Goal: Find contact information: Find contact information

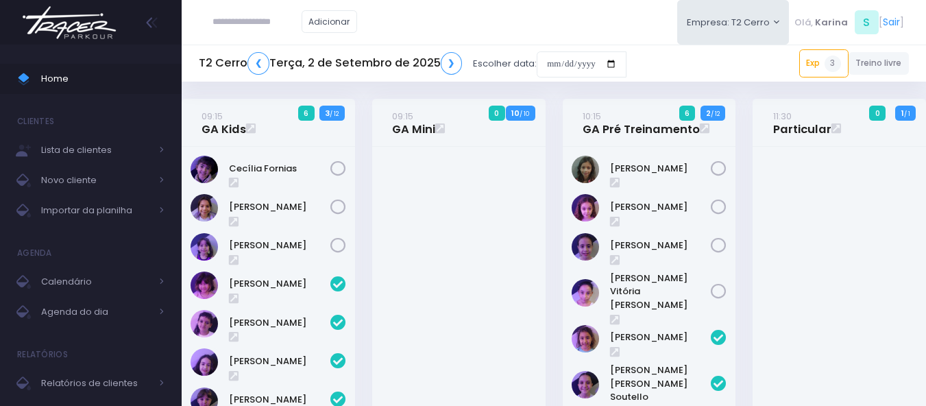
click at [85, 18] on img at bounding box center [69, 23] width 104 height 48
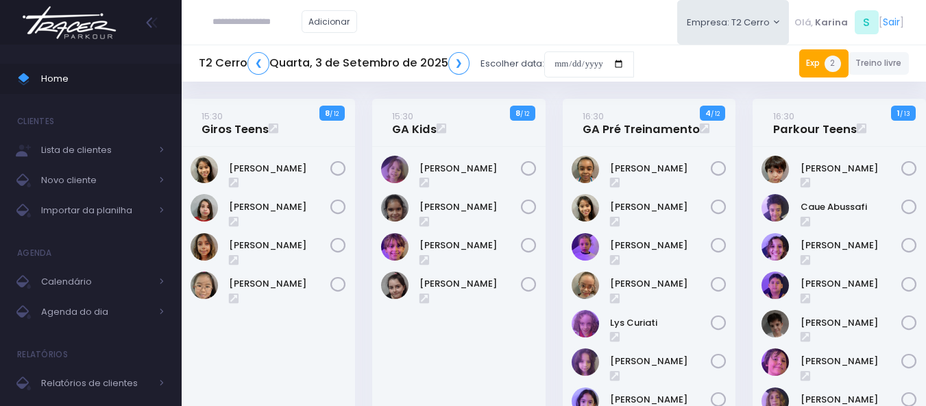
click at [838, 66] on span "2" at bounding box center [833, 64] width 16 height 16
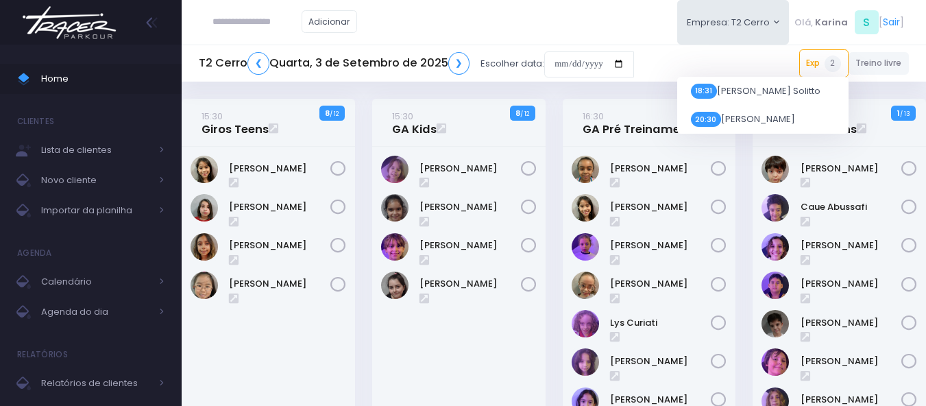
click at [237, 25] on input "text" at bounding box center [257, 22] width 89 height 26
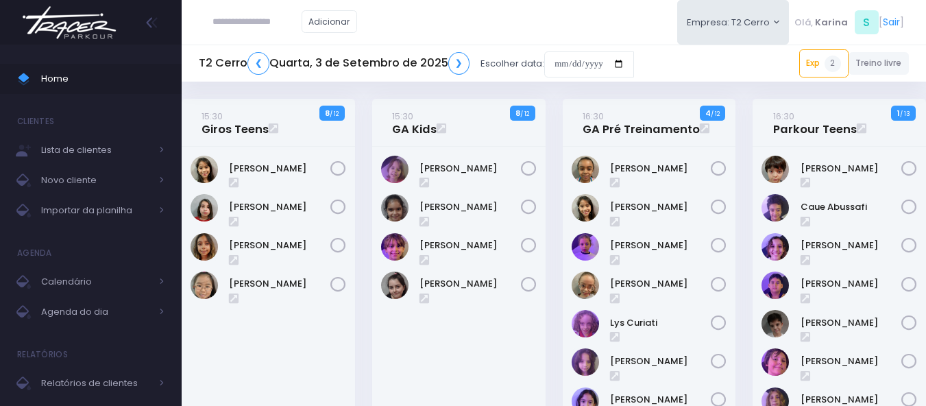
paste input "**********"
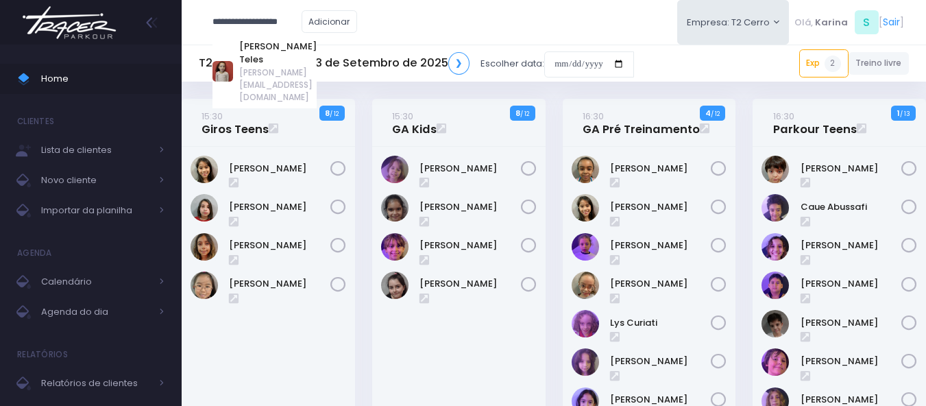
click at [266, 43] on link "Maya Froeder Teles" at bounding box center [277, 53] width 77 height 27
type input "**********"
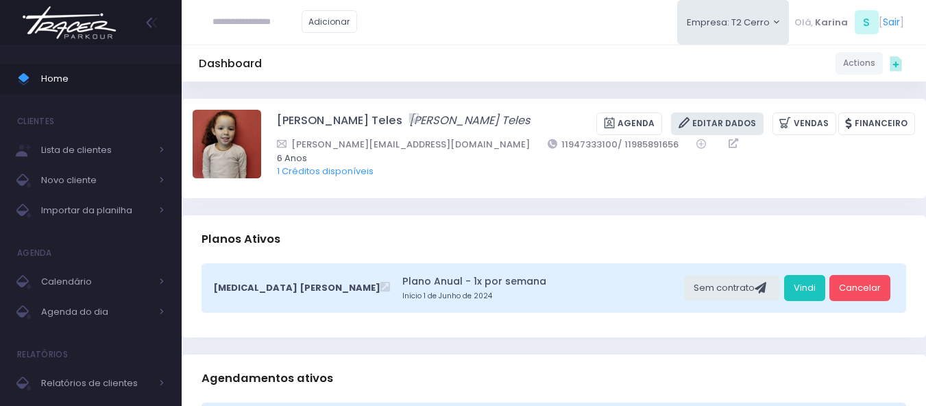
click at [723, 125] on link "Editar Dados" at bounding box center [717, 123] width 93 height 23
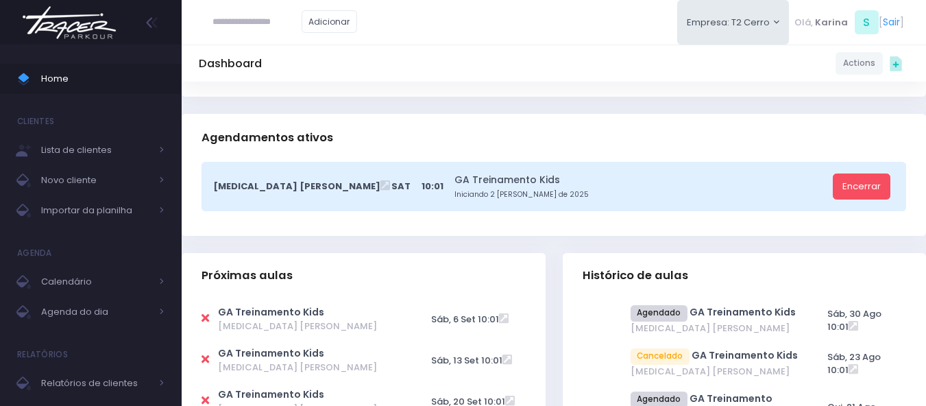
scroll to position [343, 0]
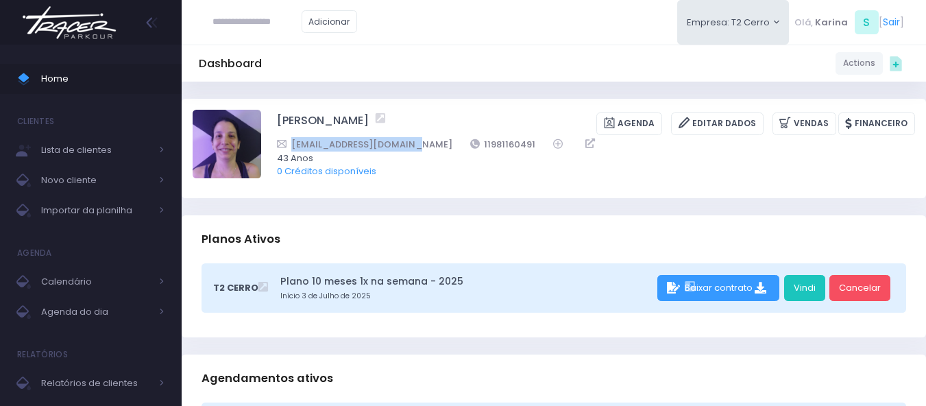
click at [65, 26] on img at bounding box center [69, 23] width 104 height 48
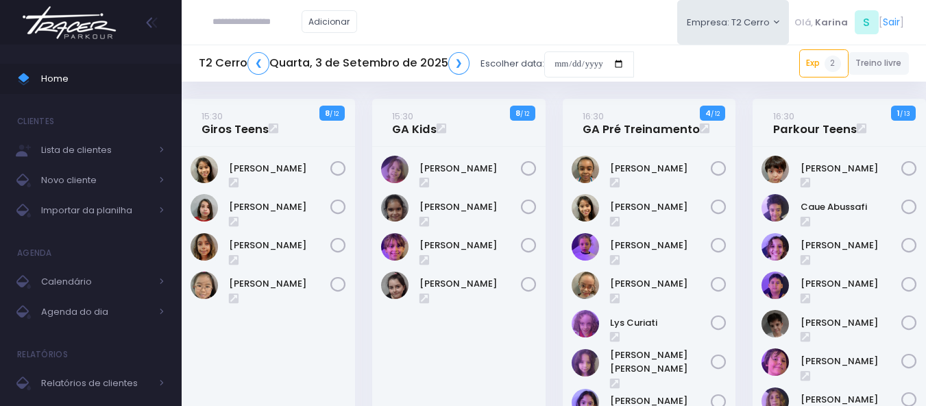
click at [223, 22] on input "text" at bounding box center [257, 22] width 89 height 26
paste input "**********"
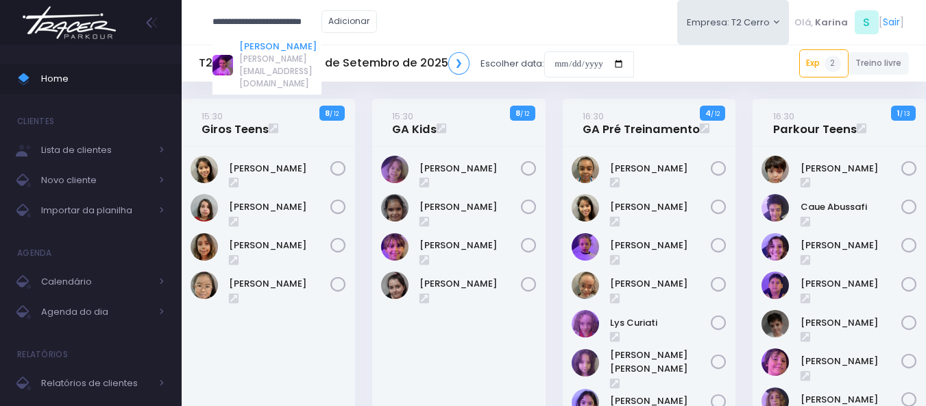
click at [263, 42] on link "[PERSON_NAME]" at bounding box center [280, 47] width 82 height 14
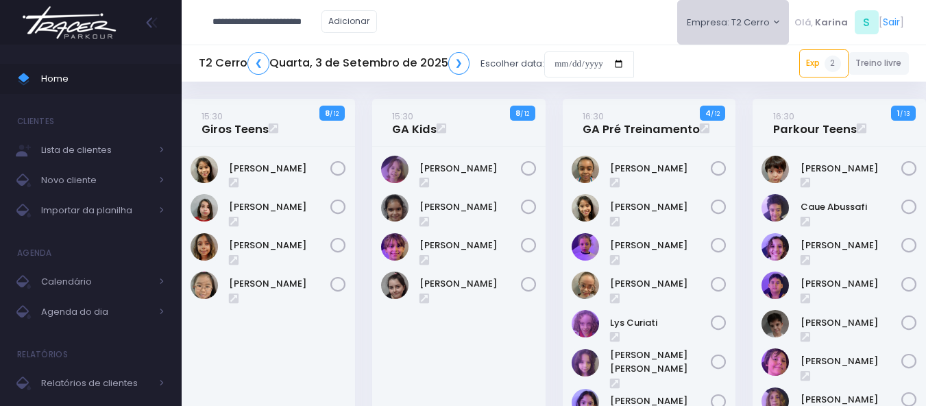
type input "**********"
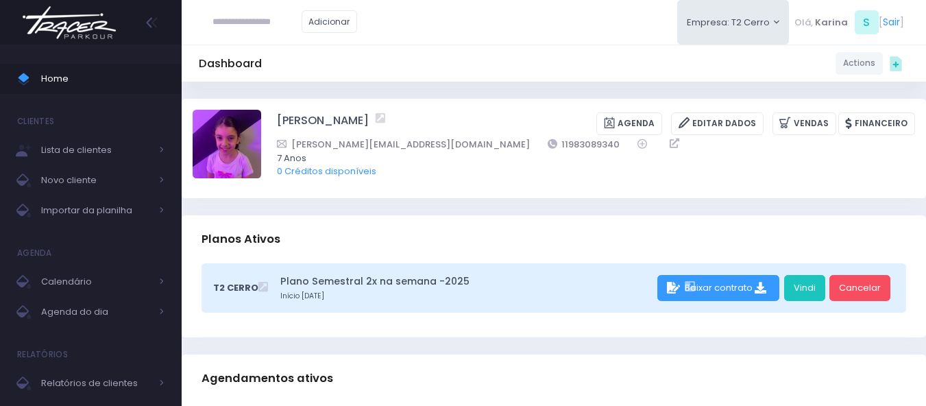
drag, startPoint x: 270, startPoint y: 120, endPoint x: 421, endPoint y: 119, distance: 150.8
click at [421, 119] on div "[PERSON_NAME] [GEOGRAPHIC_DATA] Editar Dados [GEOGRAPHIC_DATA] Financeiro 11983…" at bounding box center [554, 148] width 723 height 77
drag, startPoint x: 520, startPoint y: 146, endPoint x: 454, endPoint y: 145, distance: 66.5
click at [454, 145] on div "[PERSON_NAME][EMAIL_ADDRESS][DOMAIN_NAME] 11983089340" at bounding box center [587, 144] width 620 height 14
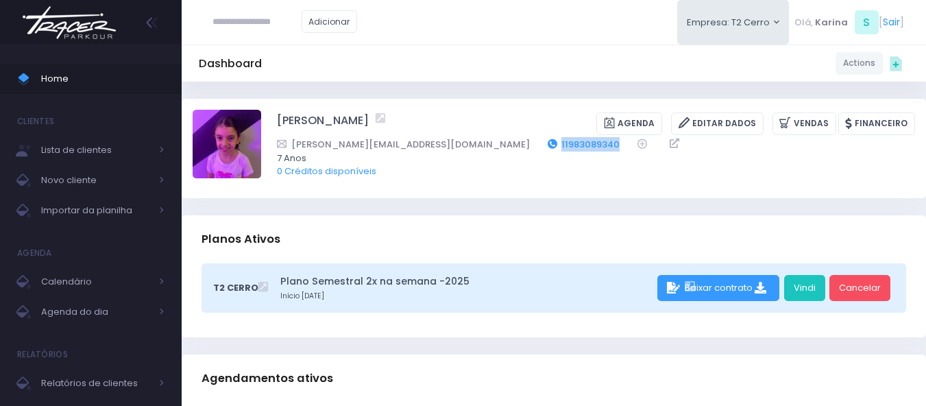
copy link "11983089340"
click at [471, 190] on div "[PERSON_NAME] [GEOGRAPHIC_DATA] Editar Dados [GEOGRAPHIC_DATA] Financeiro 11983…" at bounding box center [554, 148] width 745 height 99
click at [66, 27] on img at bounding box center [69, 23] width 104 height 48
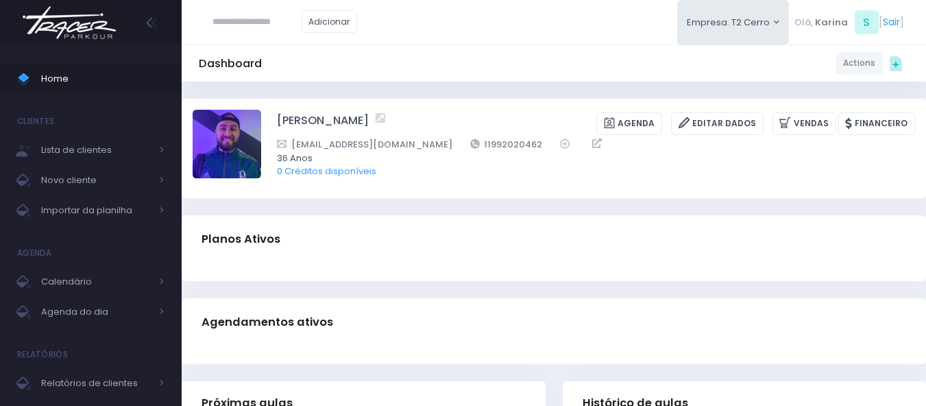
click at [518, 38] on div "Adicionar Empresa: T2 Cerro T1 Faria T2 [GEOGRAPHIC_DATA][MEDICAL_DATA]" at bounding box center [554, 22] width 745 height 45
